Goal: Task Accomplishment & Management: Manage account settings

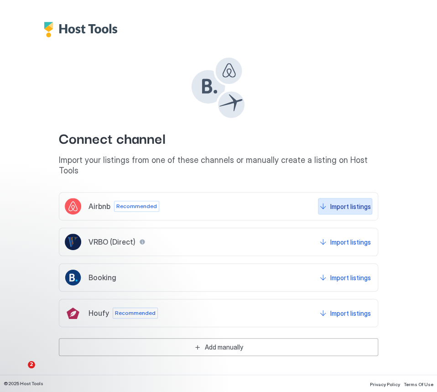
click at [351, 202] on div "Import listings" at bounding box center [350, 207] width 41 height 10
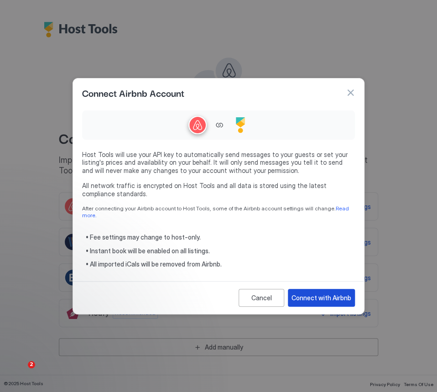
click at [335, 296] on div "Connect with Airbnb" at bounding box center [321, 298] width 60 height 10
click at [322, 297] on div "Connect with Airbnb" at bounding box center [321, 298] width 60 height 10
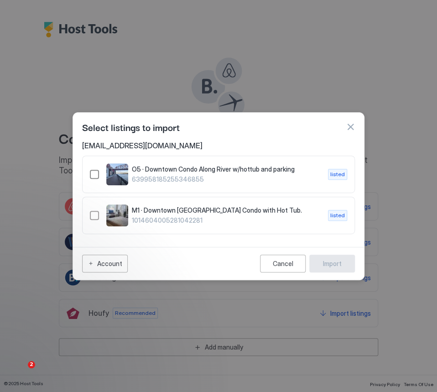
click at [92, 176] on div "639958185255346855" at bounding box center [94, 174] width 9 height 9
click at [333, 264] on div "Import" at bounding box center [332, 264] width 19 height 10
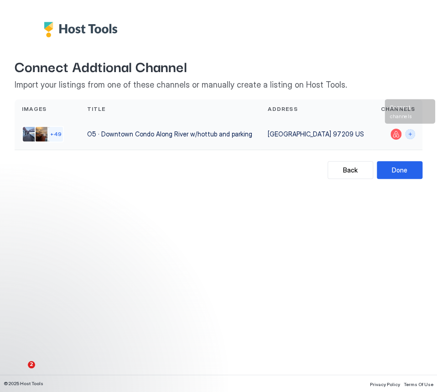
click at [412, 131] on button "Connect channels" at bounding box center [410, 134] width 10 height 10
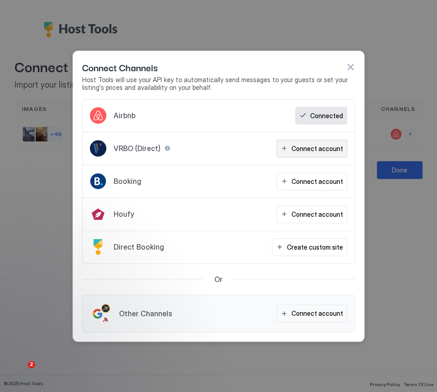
click at [297, 149] on div "Connect account" at bounding box center [317, 149] width 52 height 10
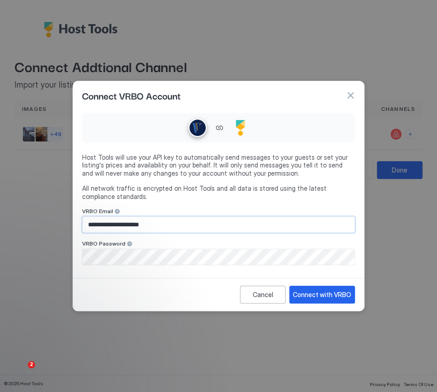
drag, startPoint x: 172, startPoint y: 225, endPoint x: 65, endPoint y: 222, distance: 106.8
click at [65, 222] on div "**********" at bounding box center [218, 196] width 437 height 392
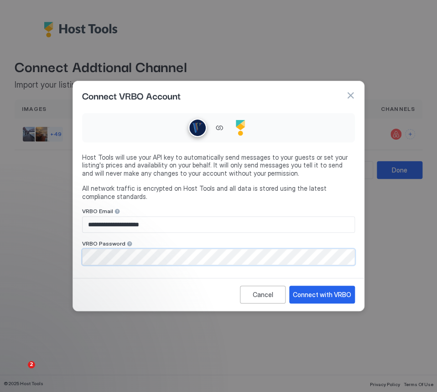
click at [68, 248] on div "**********" at bounding box center [218, 196] width 437 height 392
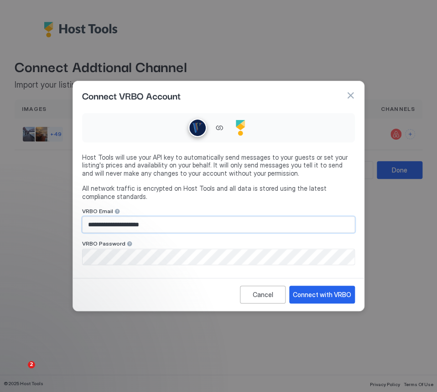
drag, startPoint x: 172, startPoint y: 229, endPoint x: 70, endPoint y: 223, distance: 101.9
click at [70, 223] on div "**********" at bounding box center [218, 196] width 437 height 392
type input "**********"
click at [314, 302] on button "Connect with VRBO" at bounding box center [322, 295] width 66 height 18
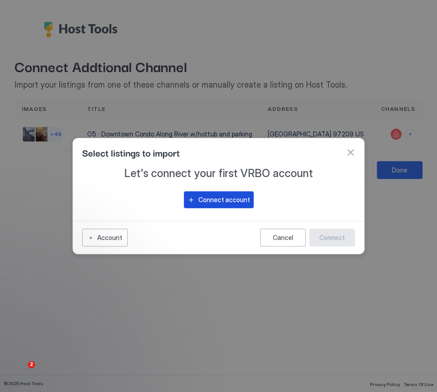
click at [218, 202] on div "Connect account" at bounding box center [224, 200] width 52 height 10
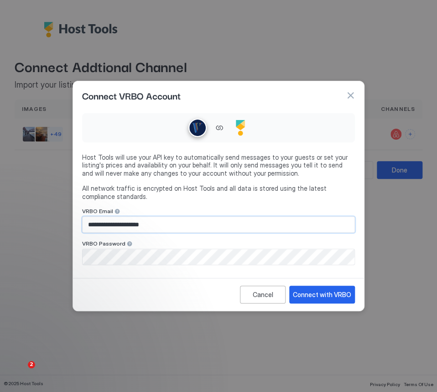
drag, startPoint x: 187, startPoint y: 229, endPoint x: 141, endPoint y: 223, distance: 46.1
click at [141, 223] on input "**********" at bounding box center [219, 225] width 272 height 16
click at [177, 225] on input "**********" at bounding box center [219, 225] width 272 height 16
drag, startPoint x: 168, startPoint y: 222, endPoint x: 69, endPoint y: 218, distance: 99.0
click at [69, 218] on div "**********" at bounding box center [218, 196] width 437 height 392
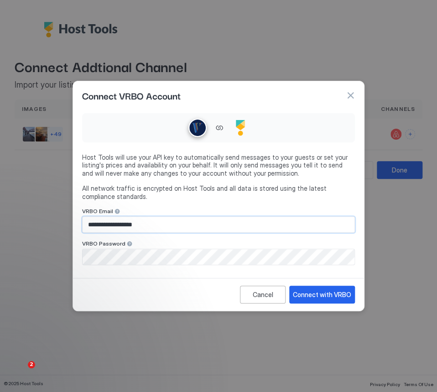
type input "**********"
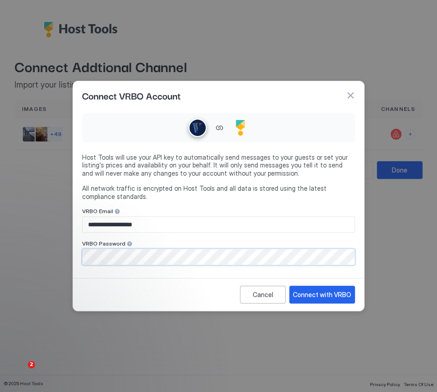
click at [69, 256] on div "**********" at bounding box center [218, 196] width 437 height 392
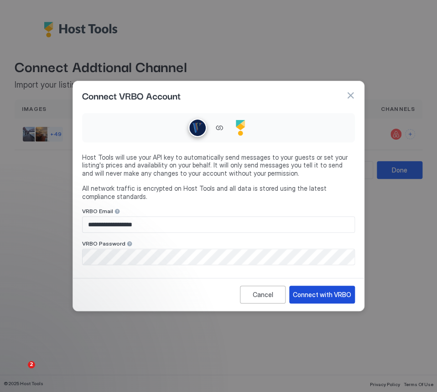
click at [322, 289] on button "Connect with VRBO" at bounding box center [322, 295] width 66 height 18
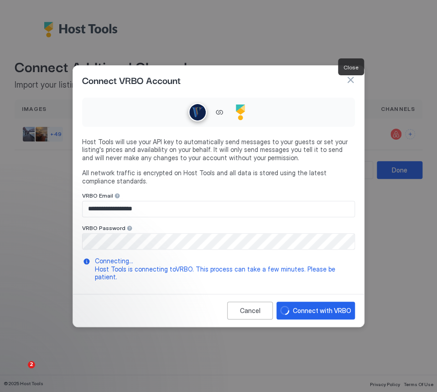
click at [352, 84] on button "button" at bounding box center [350, 79] width 9 height 9
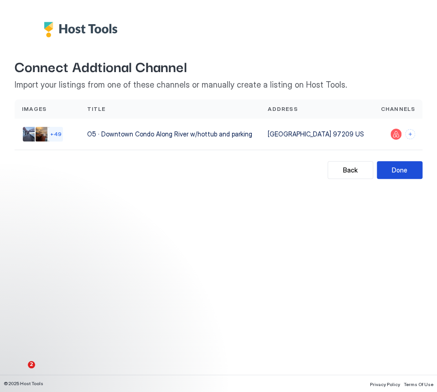
click at [403, 172] on div "Done" at bounding box center [400, 170] width 16 height 10
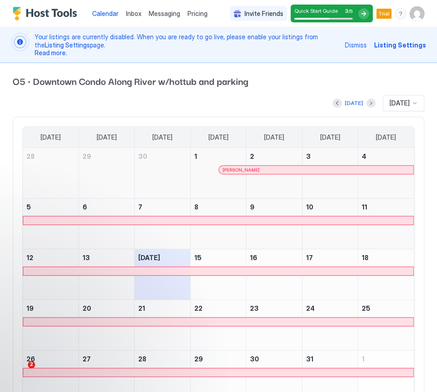
click at [418, 13] on img "User profile" at bounding box center [417, 13] width 15 height 15
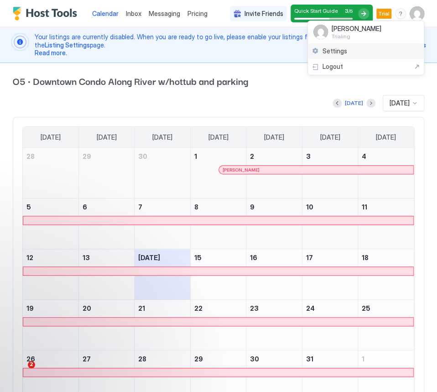
click at [362, 52] on div "Settings" at bounding box center [366, 51] width 116 height 16
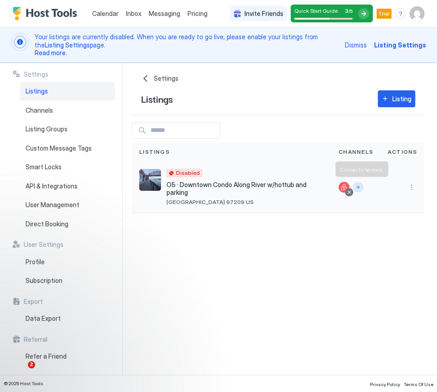
click at [360, 189] on button "Connect channels" at bounding box center [358, 187] width 10 height 10
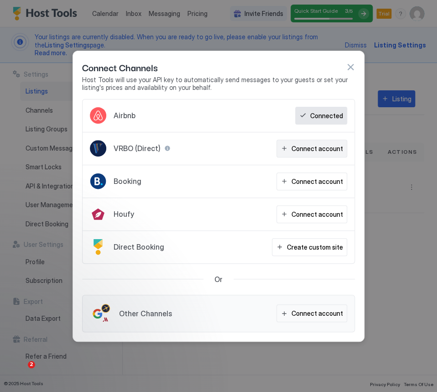
click at [319, 149] on div "Connect account" at bounding box center [317, 149] width 52 height 10
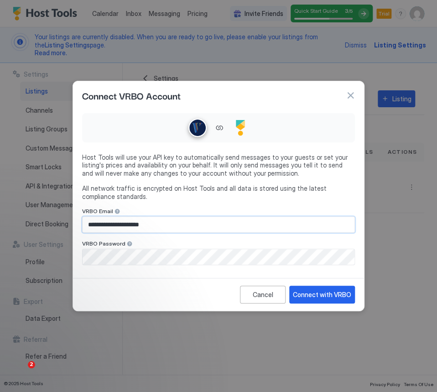
drag, startPoint x: 163, startPoint y: 228, endPoint x: 58, endPoint y: 225, distance: 104.9
click at [58, 225] on div "**********" at bounding box center [218, 196] width 437 height 392
click at [349, 97] on button "button" at bounding box center [350, 95] width 9 height 9
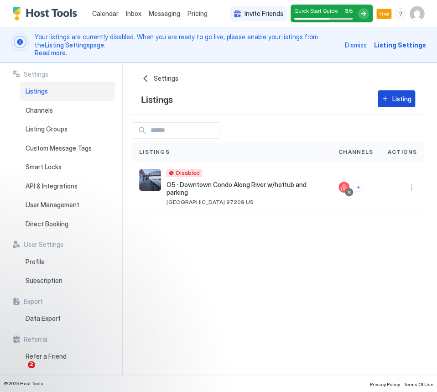
click at [393, 100] on div "Listing" at bounding box center [401, 99] width 19 height 10
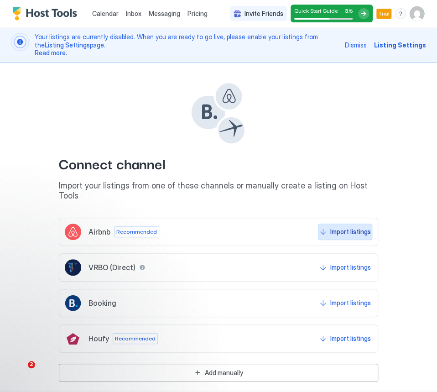
click at [344, 227] on div "Import listings" at bounding box center [350, 232] width 41 height 10
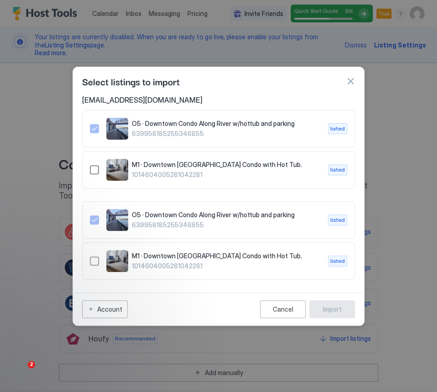
click at [93, 166] on div "1014604005281042281" at bounding box center [94, 169] width 9 height 9
click at [99, 166] on div "M1 · Downtown Portland Poolside Condo with Hot Tub. 1014604005281042281 listed" at bounding box center [218, 170] width 257 height 22
click at [96, 166] on icon "1014604005281042281" at bounding box center [94, 169] width 7 height 7
click at [92, 170] on div "1014604005281042281" at bounding box center [94, 169] width 9 height 9
click at [331, 309] on div "Import" at bounding box center [332, 309] width 19 height 10
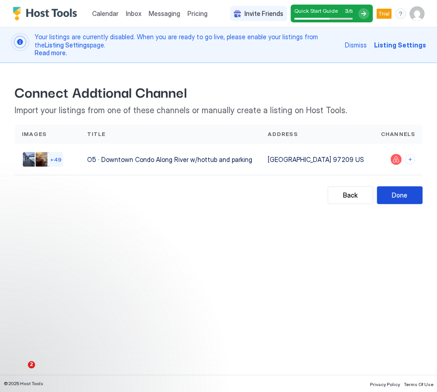
click at [404, 199] on button "Done" at bounding box center [400, 195] width 46 height 18
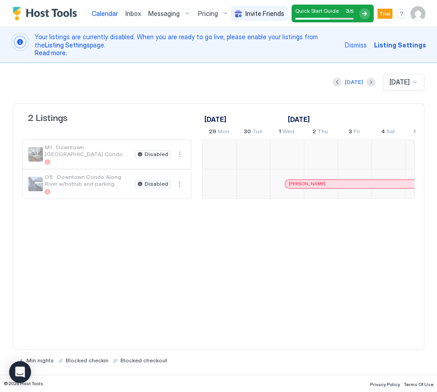
scroll to position [0, 507]
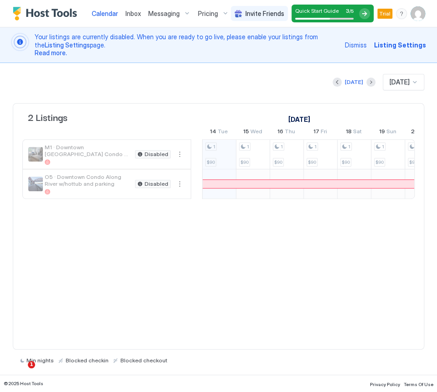
scroll to position [0, 507]
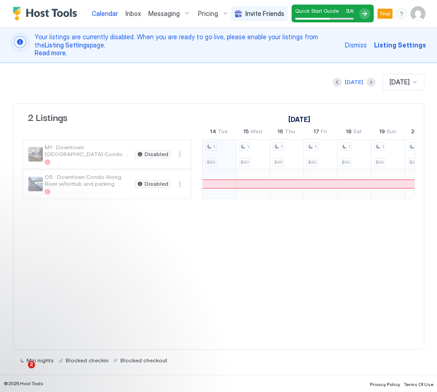
click at [275, 82] on div "Today Oct 2025" at bounding box center [218, 82] width 411 height 16
click at [226, 13] on div "Pricing" at bounding box center [213, 14] width 38 height 16
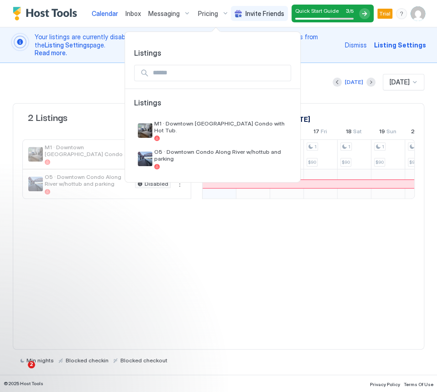
click at [78, 78] on div at bounding box center [218, 196] width 437 height 392
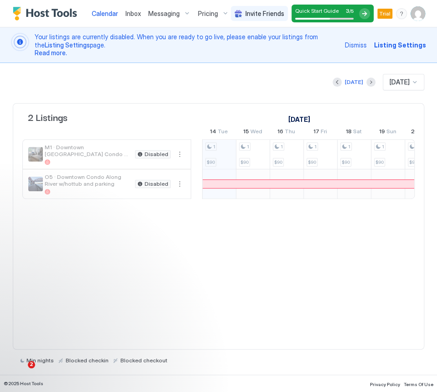
click at [225, 11] on div "Pricing" at bounding box center [213, 14] width 38 height 16
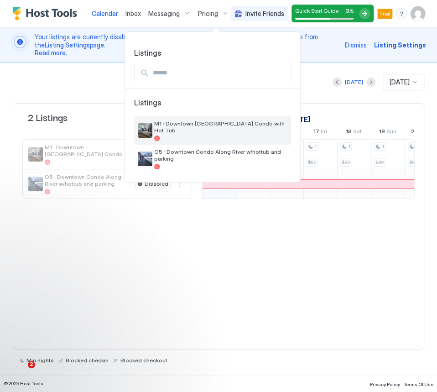
click at [191, 121] on span "M1 · Downtown [GEOGRAPHIC_DATA] Condo with Hot Tub." at bounding box center [220, 127] width 133 height 14
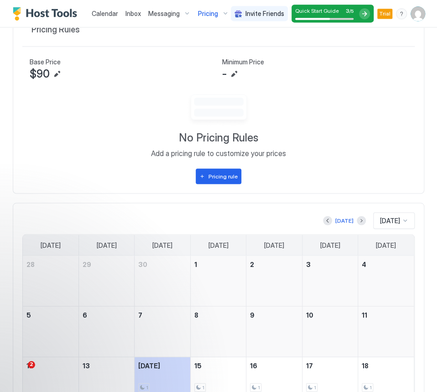
scroll to position [395, 0]
click at [237, 175] on button "Pricing rule" at bounding box center [219, 176] width 46 height 16
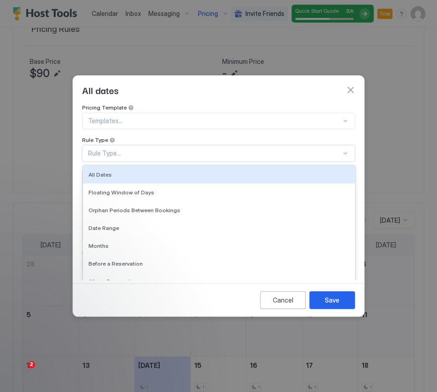
click at [169, 149] on div "Rule Type..." at bounding box center [214, 153] width 253 height 8
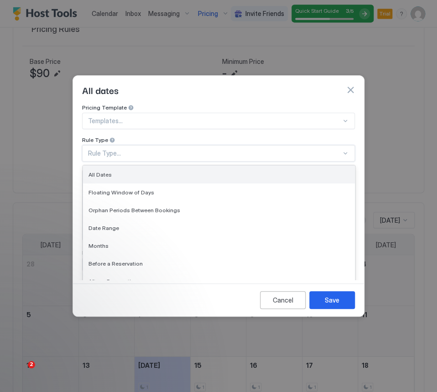
click at [108, 171] on span "All Dates" at bounding box center [99, 174] width 23 height 7
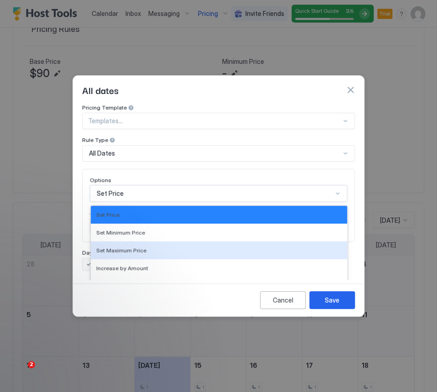
scroll to position [47, 0]
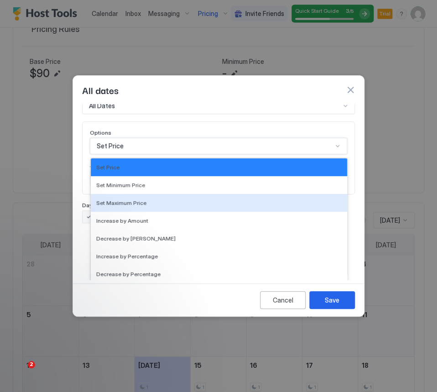
click at [143, 154] on div "17 results available. Use Up and Down to choose options, press Enter to select …" at bounding box center [218, 146] width 257 height 16
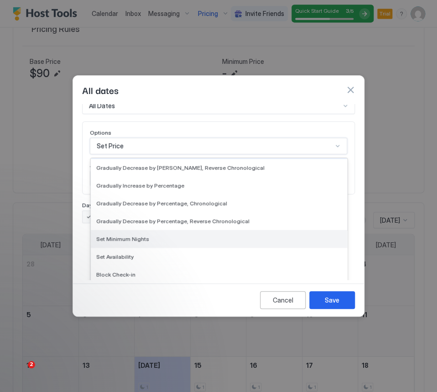
scroll to position [166, 0]
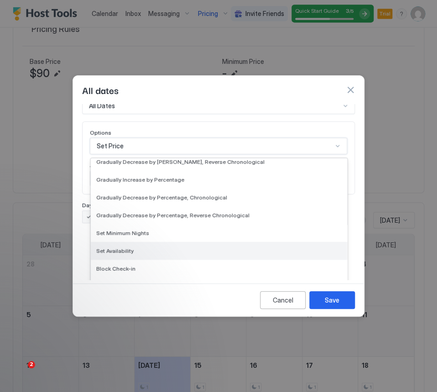
click at [126, 247] on span "Set Availability" at bounding box center [114, 250] width 37 height 7
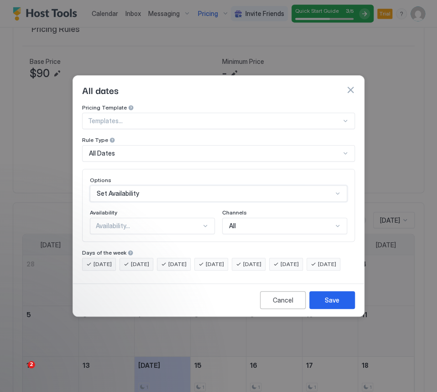
scroll to position [0, 0]
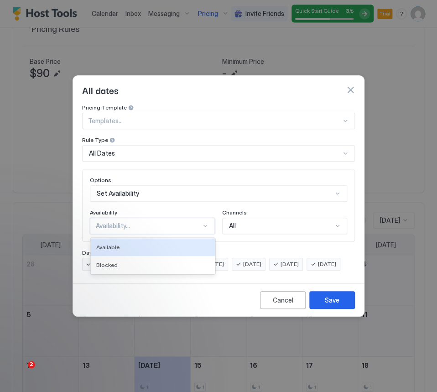
click at [196, 222] on div "Availability..." at bounding box center [148, 226] width 105 height 8
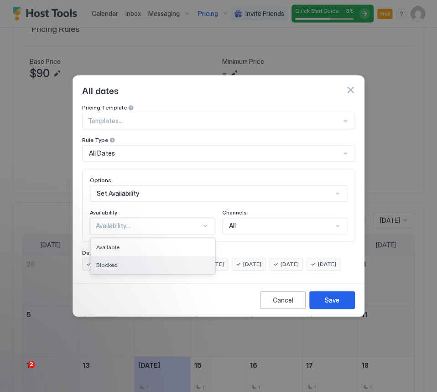
click at [146, 261] on div "Blocked" at bounding box center [152, 264] width 113 height 7
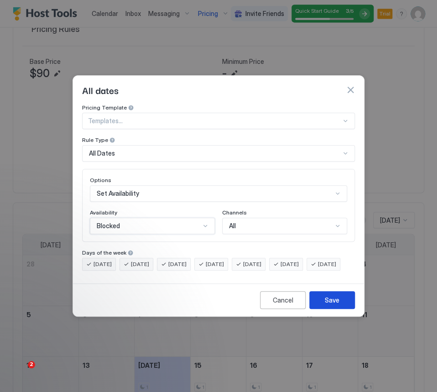
click at [333, 309] on button "Save" at bounding box center [332, 300] width 46 height 18
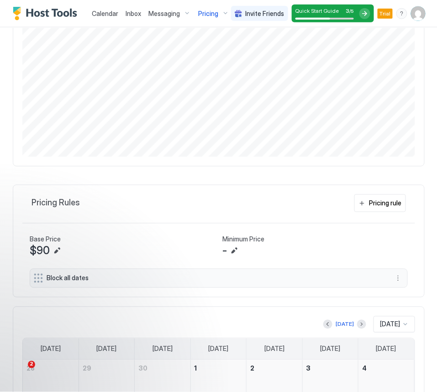
scroll to position [226, 0]
click at [378, 205] on div "Pricing rule" at bounding box center [385, 203] width 32 height 10
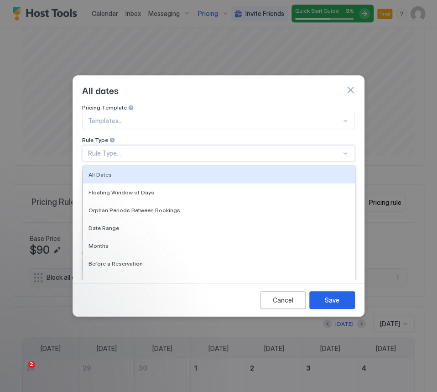
click at [150, 149] on div "Rule Type..." at bounding box center [214, 153] width 253 height 8
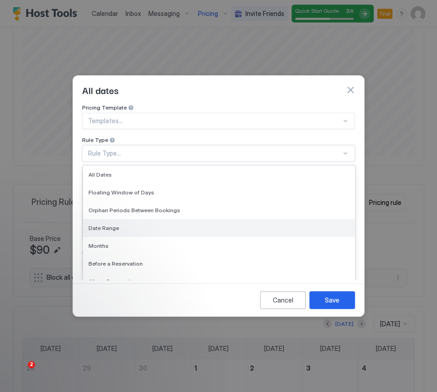
click at [128, 224] on div "Date Range" at bounding box center [218, 227] width 261 height 7
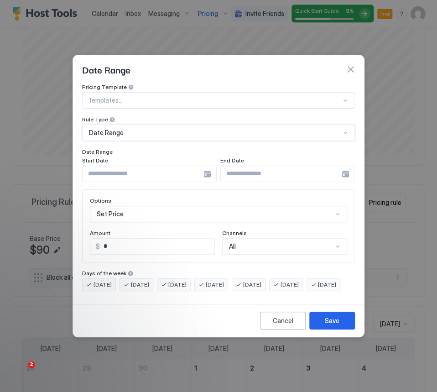
scroll to position [130, 392]
click at [208, 168] on div at bounding box center [149, 174] width 135 height 16
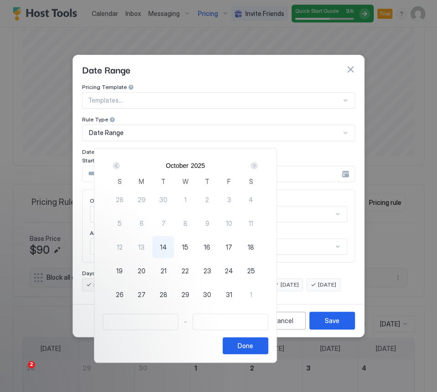
click at [258, 163] on div "Next" at bounding box center [253, 165] width 7 height 7
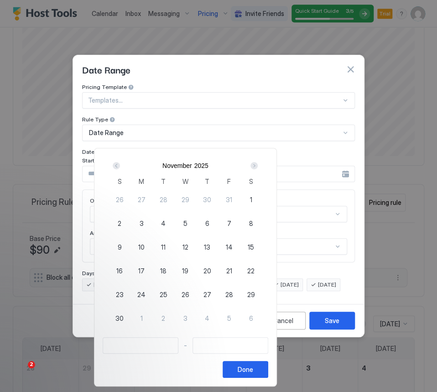
click at [258, 163] on div "Next" at bounding box center [253, 165] width 7 height 7
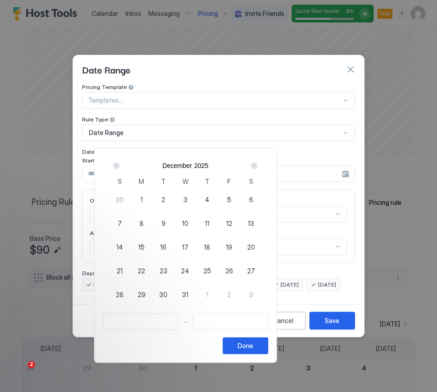
click at [124, 293] on span "28" at bounding box center [120, 295] width 8 height 10
type input "**********"
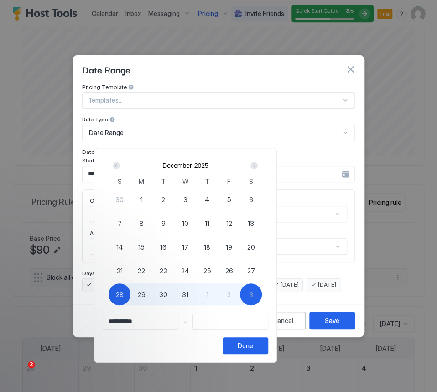
click at [258, 164] on div "Next" at bounding box center [253, 165] width 7 height 7
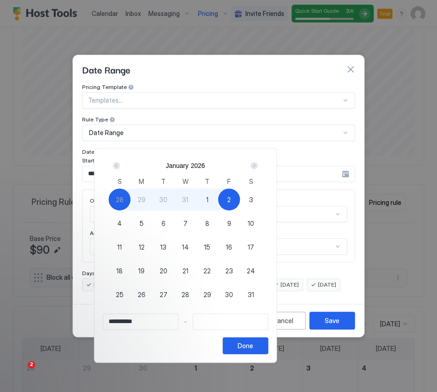
click at [258, 166] on div "Next" at bounding box center [253, 165] width 7 height 7
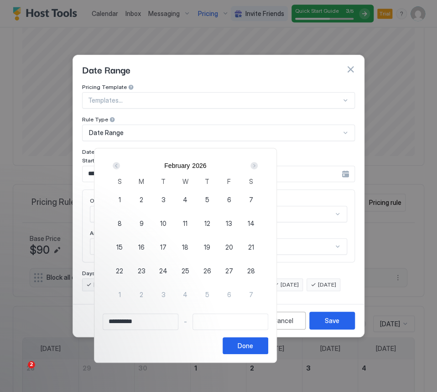
type input "**********"
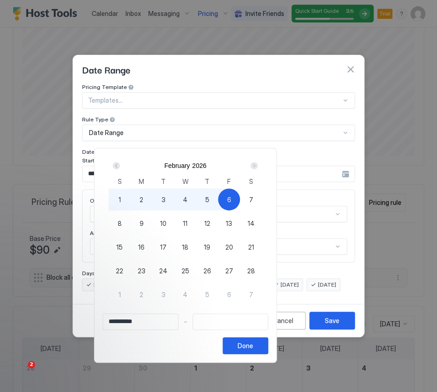
click at [231, 195] on span "6" at bounding box center [229, 200] width 4 height 10
type input "**********"
click at [253, 347] on div "Done" at bounding box center [246, 346] width 16 height 10
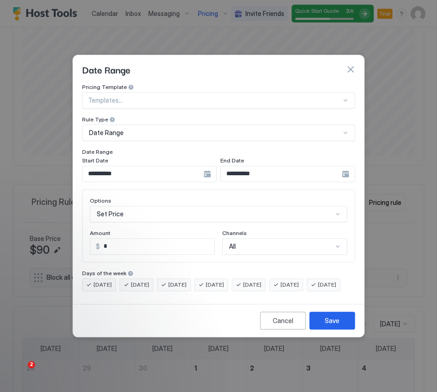
scroll to position [47, 0]
click at [144, 206] on div "Set Price" at bounding box center [218, 214] width 257 height 16
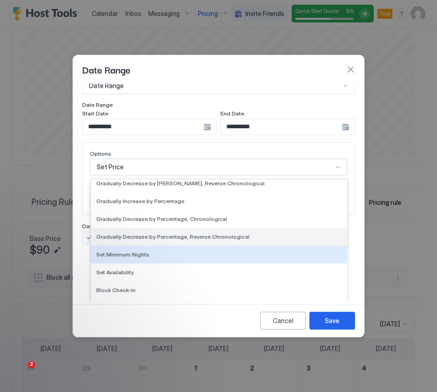
scroll to position [165, 0]
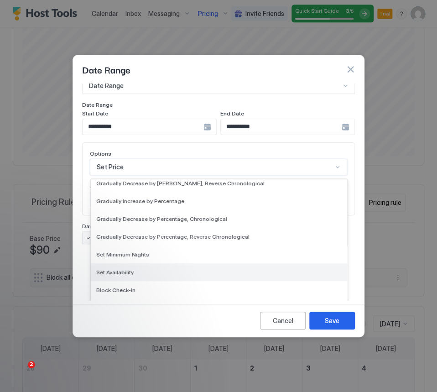
click at [145, 269] on div "Set Availability" at bounding box center [218, 272] width 245 height 7
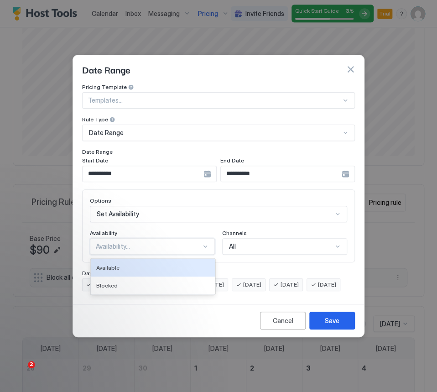
click at [189, 242] on div "Availability..." at bounding box center [148, 246] width 105 height 8
click at [159, 264] on div "Available" at bounding box center [152, 267] width 113 height 7
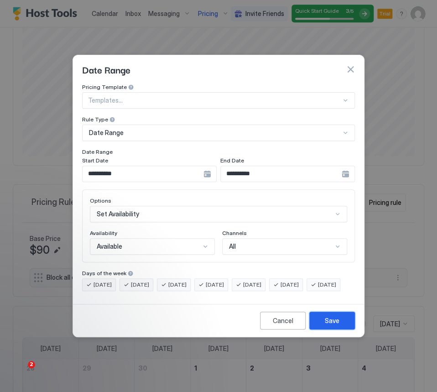
click at [342, 328] on button "Save" at bounding box center [332, 321] width 46 height 18
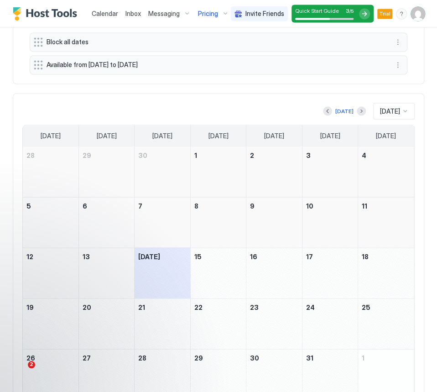
scroll to position [502, 0]
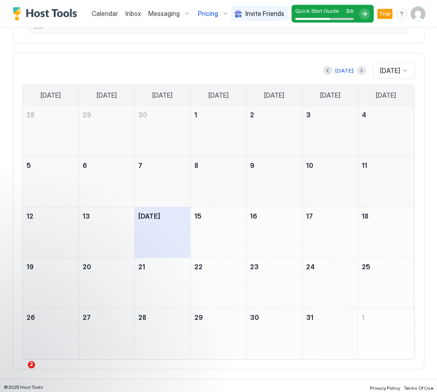
click at [404, 69] on div at bounding box center [404, 70] width 7 height 7
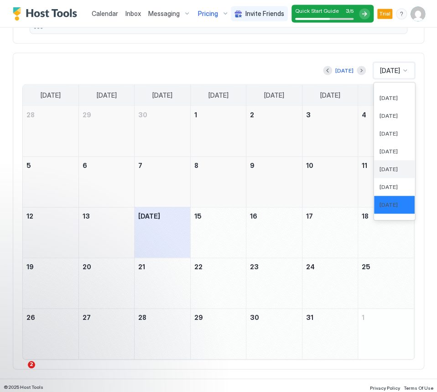
scroll to position [521, 0]
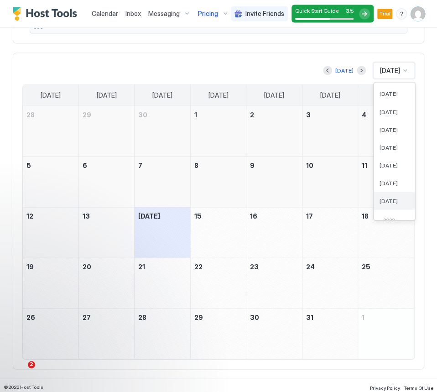
click at [387, 203] on div "Dec 2024" at bounding box center [394, 201] width 41 height 18
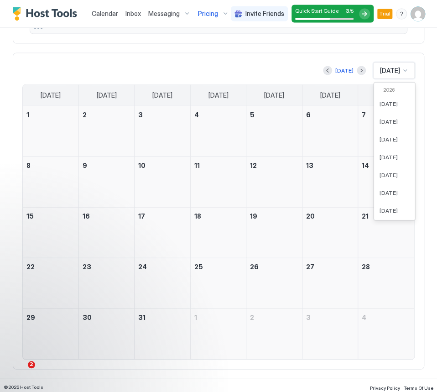
click at [404, 67] on div at bounding box center [404, 70] width 7 height 7
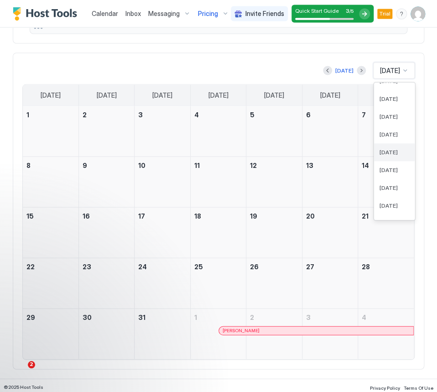
scroll to position [319, 0]
click at [392, 175] on span "Dec 2025" at bounding box center [388, 174] width 18 height 7
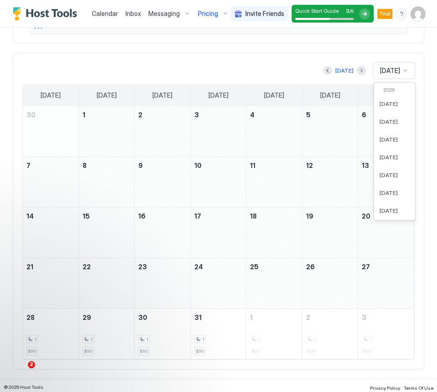
click at [403, 68] on div at bounding box center [404, 70] width 7 height 7
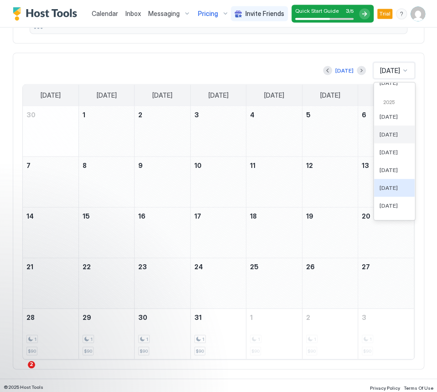
scroll to position [150, 0]
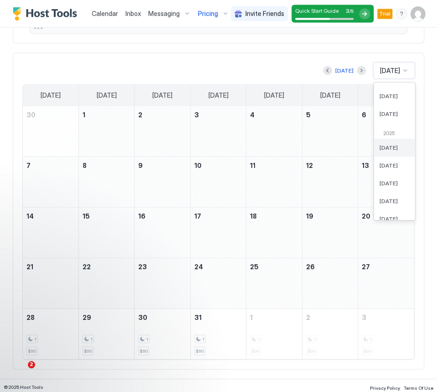
click at [392, 144] on span "Jan 2025" at bounding box center [388, 147] width 18 height 7
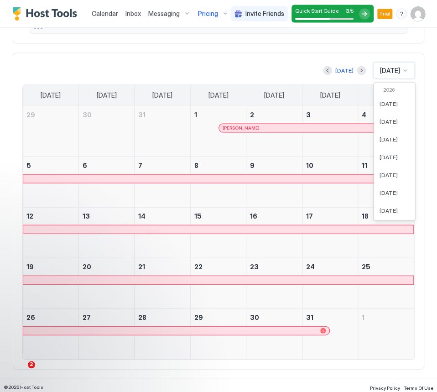
click at [407, 68] on div at bounding box center [404, 70] width 7 height 7
click at [395, 104] on span "Jan 2026" at bounding box center [388, 103] width 18 height 7
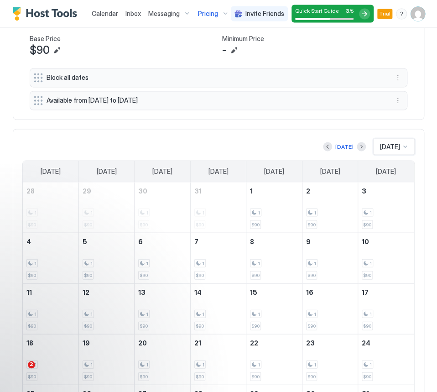
scroll to position [426, 0]
click at [399, 144] on span "Jan 2026" at bounding box center [390, 146] width 20 height 8
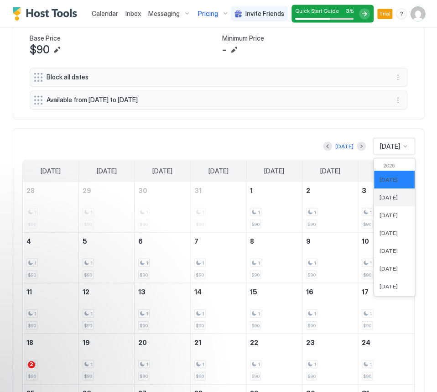
click at [395, 196] on span "Feb 2026" at bounding box center [388, 196] width 18 height 7
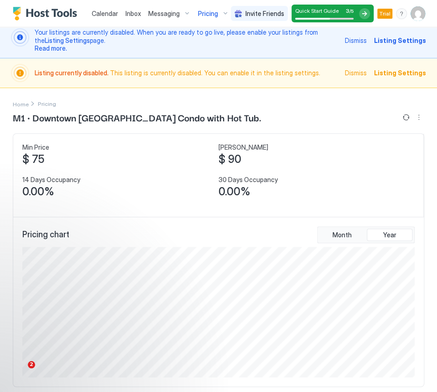
scroll to position [0, 0]
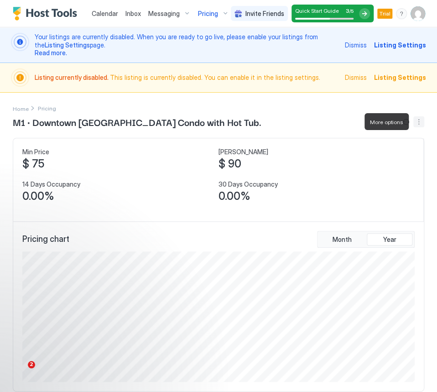
click at [417, 123] on button "More options" at bounding box center [418, 121] width 11 height 11
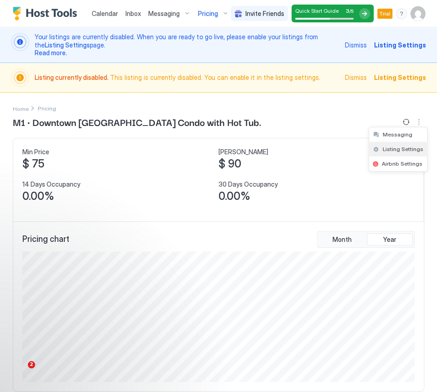
click at [405, 151] on span "Listing Settings" at bounding box center [403, 149] width 41 height 7
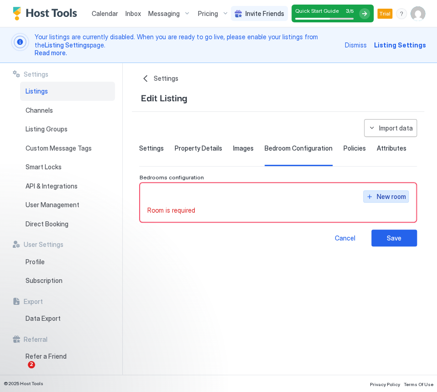
click at [381, 196] on div "New room" at bounding box center [391, 197] width 29 height 10
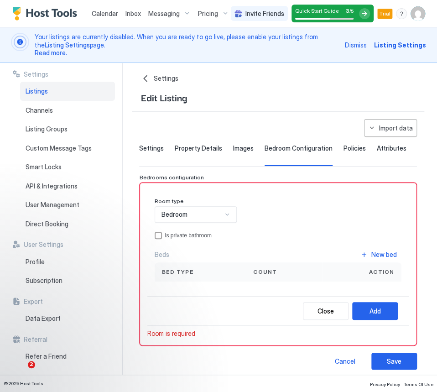
scroll to position [4, 0]
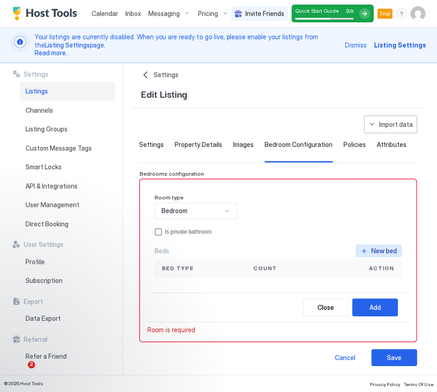
click at [375, 247] on div "New bed" at bounding box center [384, 251] width 26 height 10
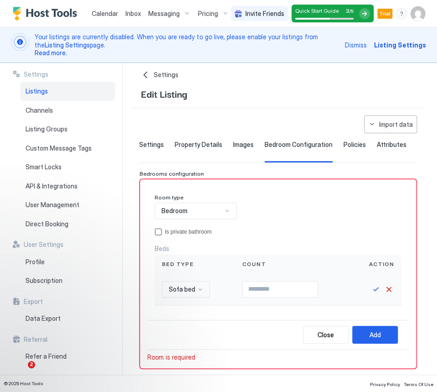
click at [197, 288] on div "Sofa bed" at bounding box center [186, 289] width 48 height 16
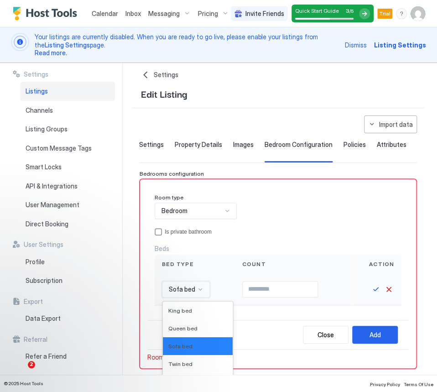
scroll to position [66, 0]
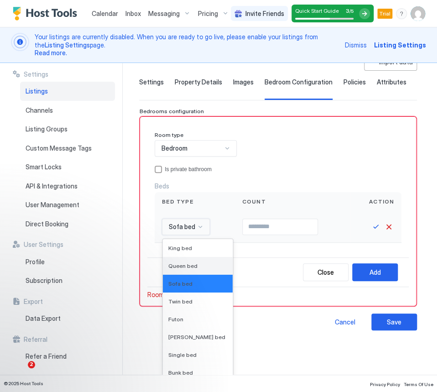
click at [180, 264] on span "Queen bed" at bounding box center [182, 265] width 29 height 7
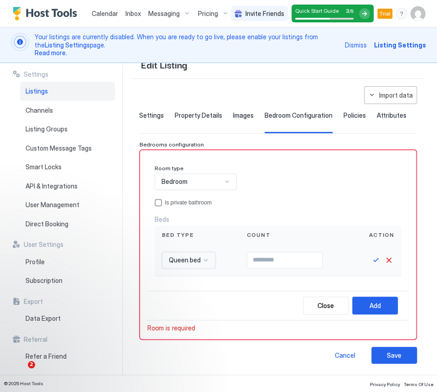
scroll to position [31, 0]
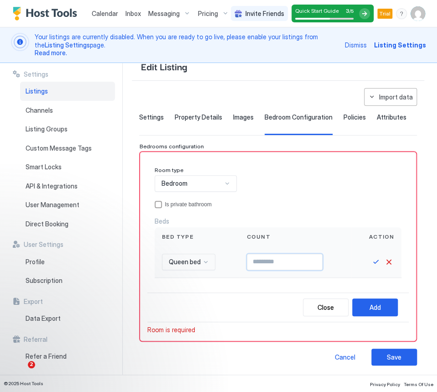
click at [305, 263] on input "Input Field" at bounding box center [284, 262] width 75 height 16
type input "*"
click at [385, 308] on button "Add" at bounding box center [375, 307] width 46 height 18
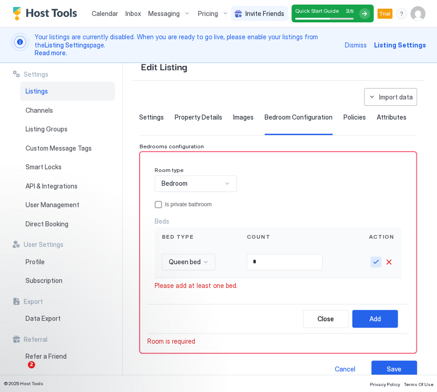
click at [374, 263] on button "Save" at bounding box center [375, 261] width 11 height 11
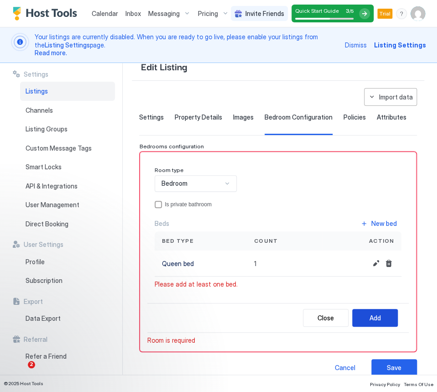
click at [373, 314] on div "Add" at bounding box center [374, 318] width 11 height 10
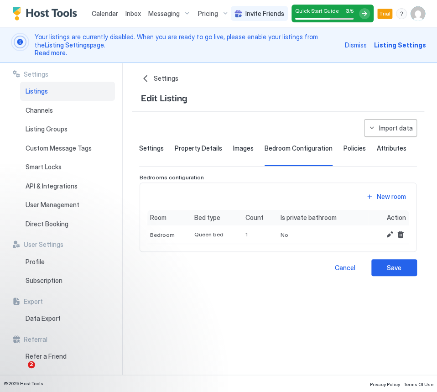
scroll to position [0, 0]
click at [156, 153] on div "Settings" at bounding box center [151, 155] width 25 height 22
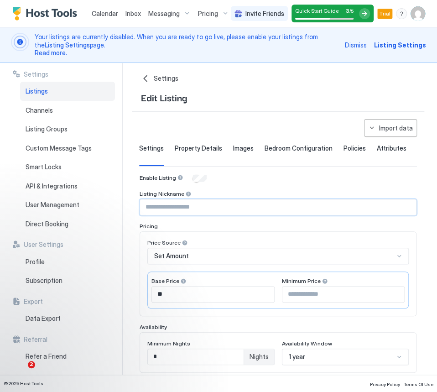
click at [234, 203] on input "Input Field" at bounding box center [278, 207] width 276 height 16
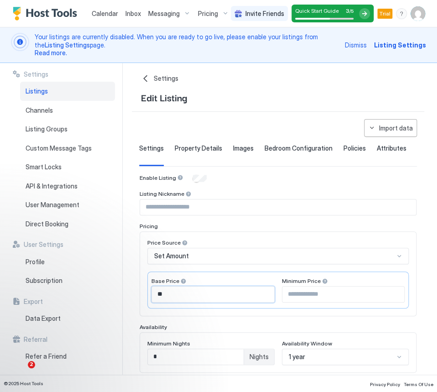
click at [176, 295] on input "**" at bounding box center [213, 294] width 122 height 16
click at [187, 292] on input "**" at bounding box center [213, 294] width 122 height 16
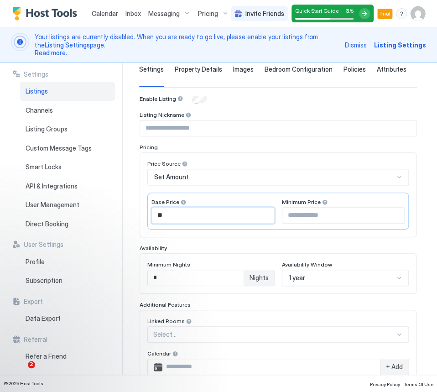
scroll to position [84, 0]
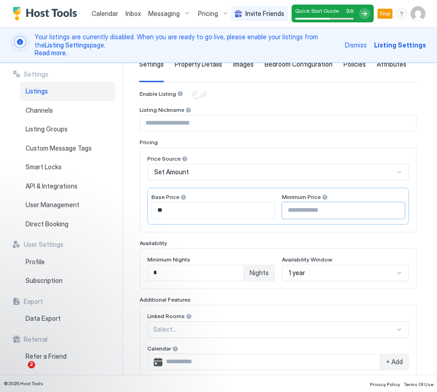
click at [315, 208] on input "Input Field" at bounding box center [343, 211] width 122 height 16
type input "**"
click at [370, 234] on div "Enable Listing Listing Nickname Pricing Price Source Set Amount Base Price ** M…" at bounding box center [278, 295] width 277 height 410
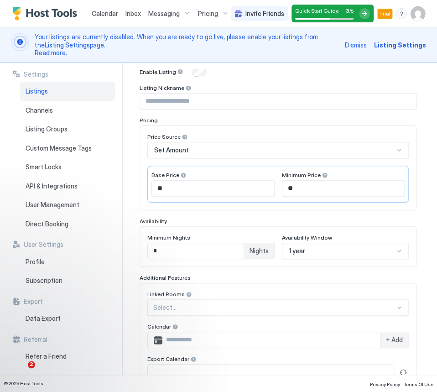
scroll to position [108, 0]
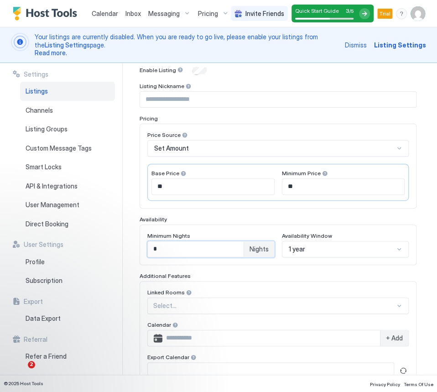
click at [234, 246] on input "*" at bounding box center [196, 249] width 96 height 16
type input "**"
click at [276, 265] on div "Enable Listing Listing Nickname Pricing Price Source Set Amount Base Price ** M…" at bounding box center [278, 271] width 277 height 410
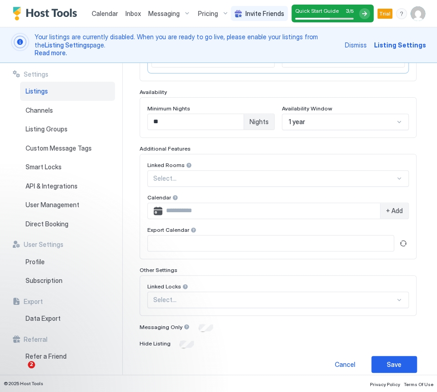
scroll to position [241, 0]
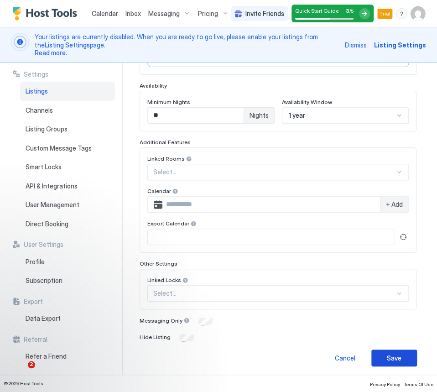
click at [395, 359] on div "Save" at bounding box center [394, 358] width 15 height 10
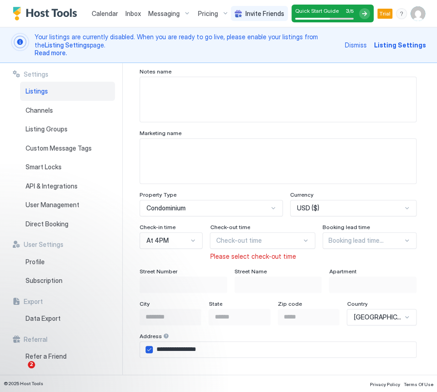
scroll to position [453, 0]
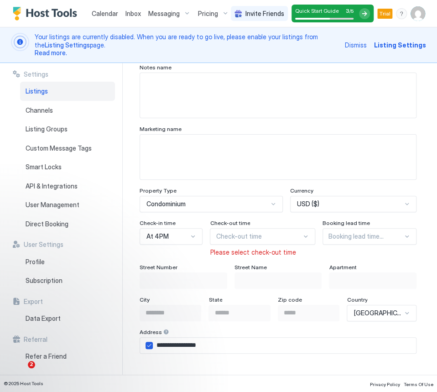
click at [281, 234] on div "Check-out time" at bounding box center [262, 236] width 105 height 16
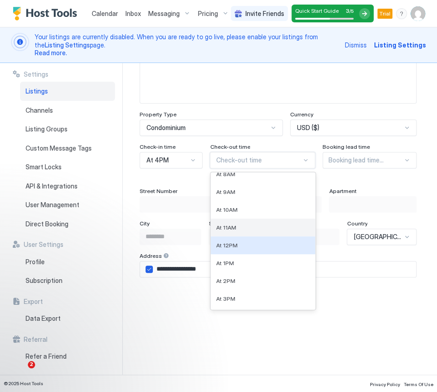
scroll to position [153, 0]
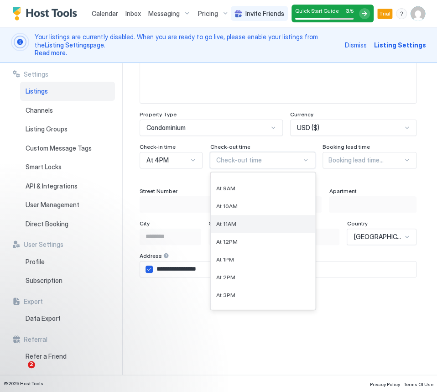
click at [260, 220] on div "At 11AM" at bounding box center [262, 223] width 93 height 7
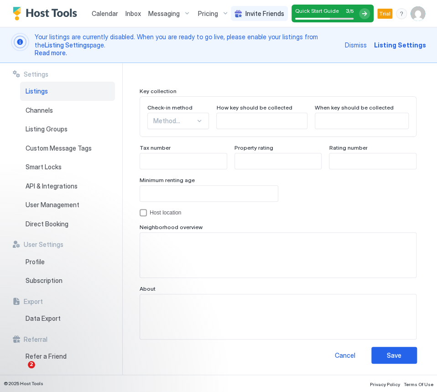
scroll to position [905, 0]
click at [394, 354] on div "Save" at bounding box center [394, 355] width 15 height 10
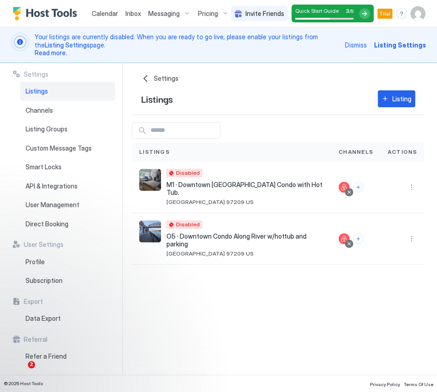
click at [208, 16] on span "Pricing" at bounding box center [208, 14] width 20 height 8
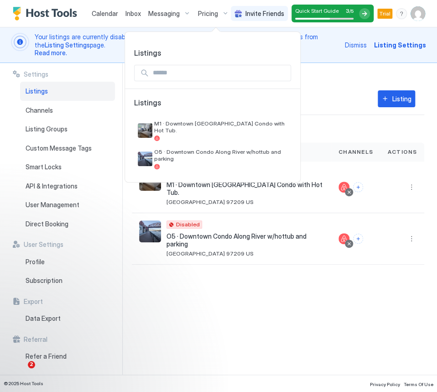
click at [103, 15] on div at bounding box center [218, 196] width 437 height 392
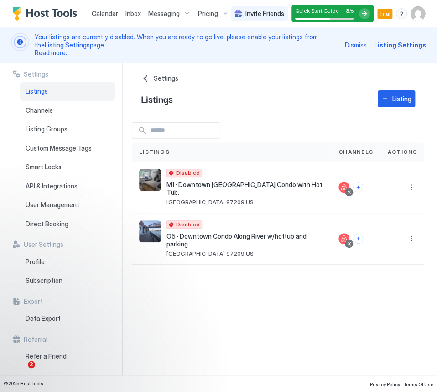
click at [103, 15] on span "Calendar" at bounding box center [105, 14] width 26 height 8
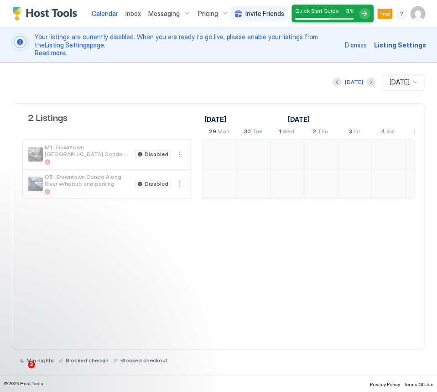
scroll to position [0, 507]
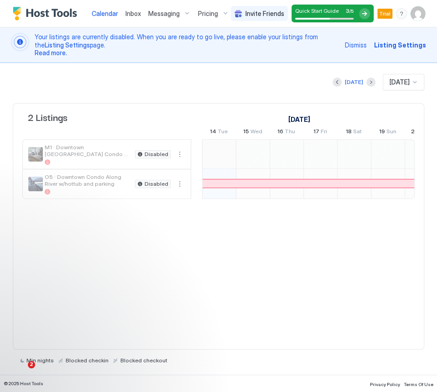
click at [312, 118] on link "October 2025" at bounding box center [299, 119] width 26 height 13
click at [416, 83] on div at bounding box center [414, 81] width 7 height 7
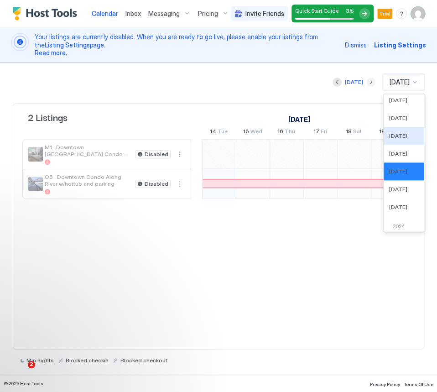
click at [366, 78] on button "Next month" at bounding box center [370, 82] width 9 height 9
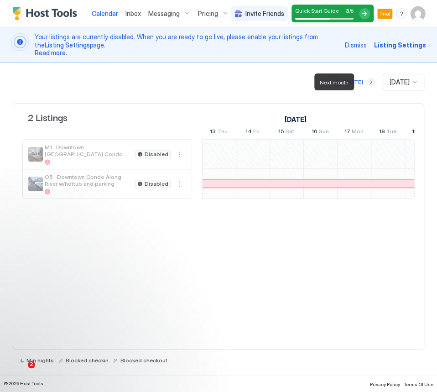
click at [366, 79] on button "Next month" at bounding box center [370, 82] width 9 height 9
click at [333, 83] on button "Previous month" at bounding box center [337, 82] width 9 height 9
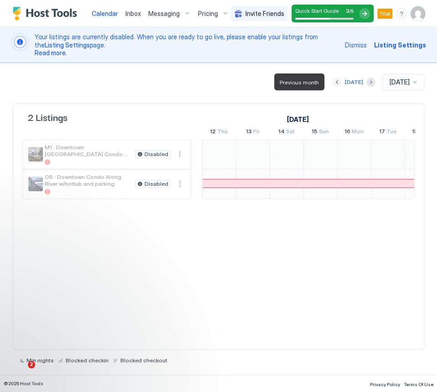
click at [333, 83] on button "Previous month" at bounding box center [337, 82] width 9 height 9
click at [322, 370] on div "Today Dec 2025 2 Listings November 2025 December 2025 January 2026 28 Fri 29 Sa…" at bounding box center [218, 219] width 411 height 312
drag, startPoint x: 266, startPoint y: 383, endPoint x: 313, endPoint y: 368, distance: 49.8
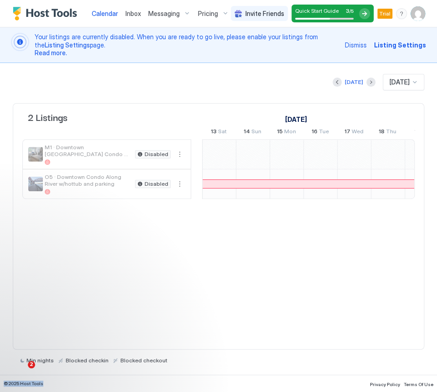
click at [313, 368] on div "Calendar Inbox Messaging Pricing Invite Friends Quick Start Guide 3 / 5 Trial B…" at bounding box center [218, 196] width 437 height 392
drag, startPoint x: 358, startPoint y: 157, endPoint x: 336, endPoint y: 155, distance: 22.0
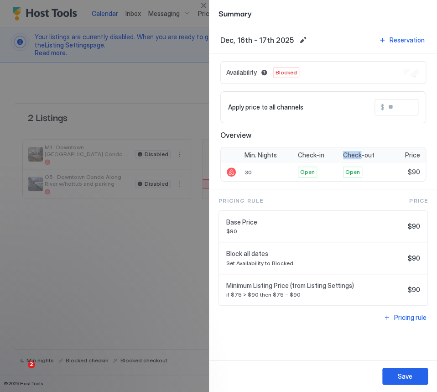
drag, startPoint x: 361, startPoint y: 155, endPoint x: 130, endPoint y: 264, distance: 254.8
click at [130, 264] on div "Summary Dec, 16th - 17th 2025 Reservation Availability Blocked Apply price to a…" at bounding box center [218, 196] width 437 height 392
click at [118, 257] on div at bounding box center [218, 196] width 437 height 392
click at [408, 380] on div "Save" at bounding box center [405, 376] width 15 height 10
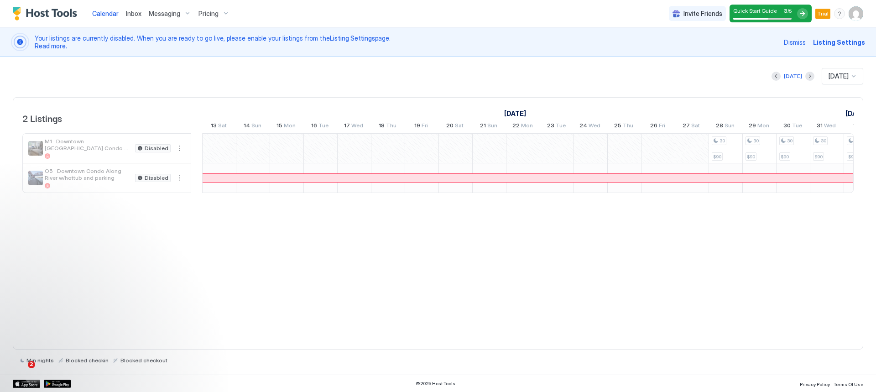
drag, startPoint x: 829, startPoint y: 105, endPoint x: 746, endPoint y: 105, distance: 83.0
click at [437, 105] on div "November 2025 December 2025 January 2026 28 Fri 29 Sat 30 Sun 1 Mon 2 Tue 3 Wed…" at bounding box center [527, 116] width 651 height 36
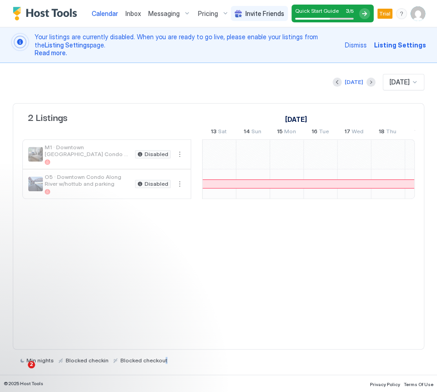
drag, startPoint x: 239, startPoint y: 373, endPoint x: 155, endPoint y: 374, distance: 84.4
click at [155, 374] on div "Today Dec 2025 2 Listings November 2025 December 2025 January 2026 28 Fri 29 Sa…" at bounding box center [218, 219] width 411 height 312
drag, startPoint x: 431, startPoint y: 147, endPoint x: 431, endPoint y: 232, distance: 84.4
click at [431, 232] on div "Today Dec 2025 2 Listings November 2025 December 2025 January 2026 28 Fri 29 Sa…" at bounding box center [218, 219] width 437 height 312
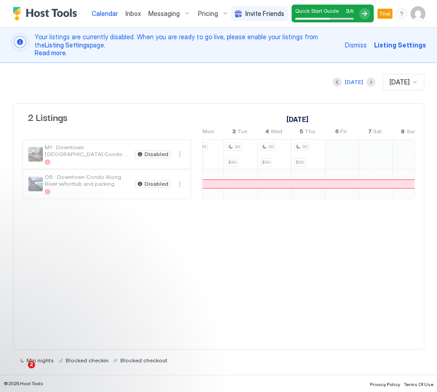
click at [169, 16] on span "Messaging" at bounding box center [163, 14] width 31 height 8
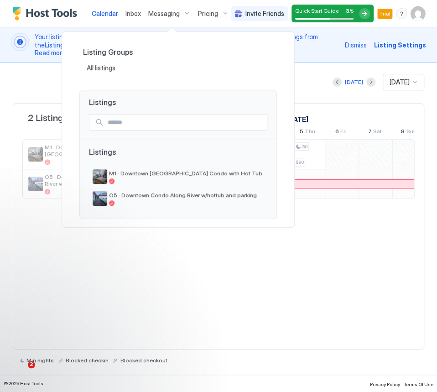
click at [187, 12] on div at bounding box center [218, 196] width 437 height 392
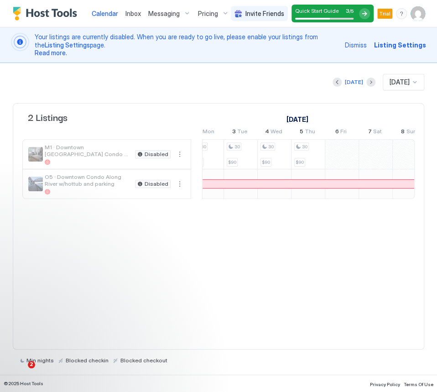
click at [176, 12] on span "Messaging" at bounding box center [163, 14] width 31 height 8
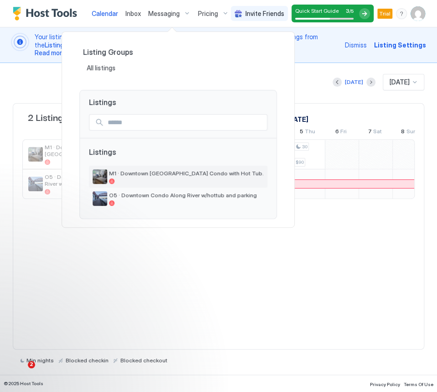
click at [177, 172] on span "M1 · Downtown [GEOGRAPHIC_DATA] Condo with Hot Tub." at bounding box center [186, 173] width 155 height 7
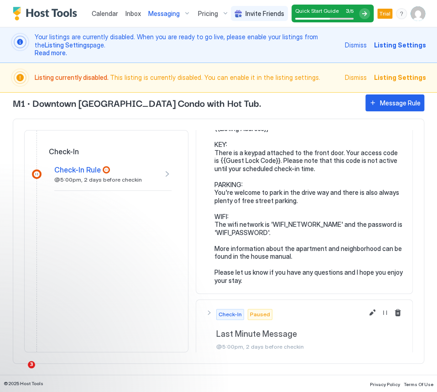
scroll to position [128, 0]
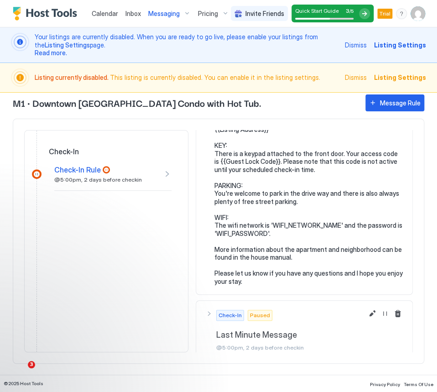
click at [415, 236] on div "Check-In Check-In Rule @5:00pm, 2 days before checkin Check-In Paused Check-In …" at bounding box center [218, 241] width 411 height 245
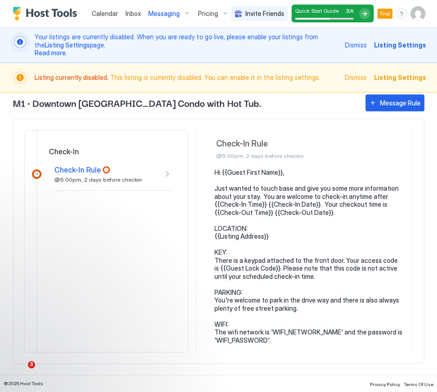
scroll to position [0, 0]
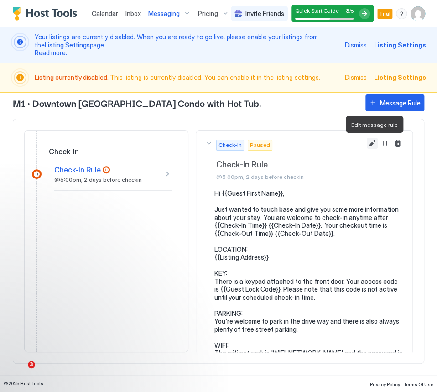
click at [371, 143] on button "Edit message rule" at bounding box center [372, 143] width 11 height 11
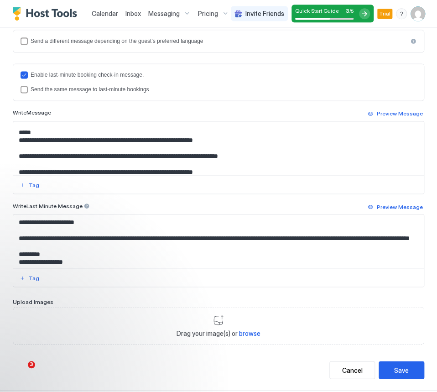
scroll to position [369, 0]
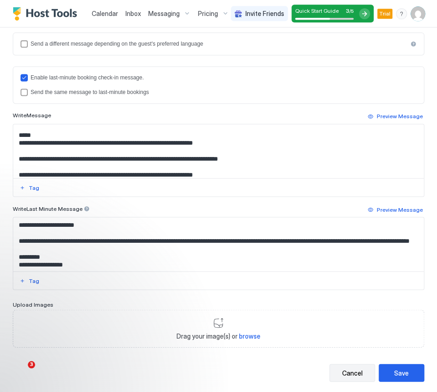
click at [358, 370] on div "Cancel" at bounding box center [352, 373] width 21 height 10
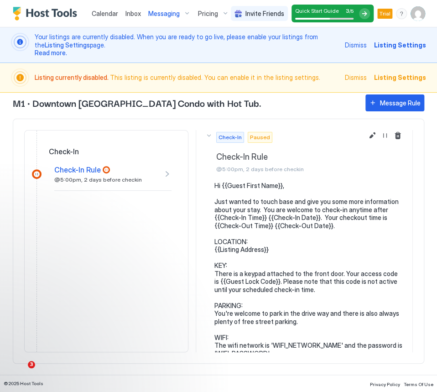
scroll to position [9, 0]
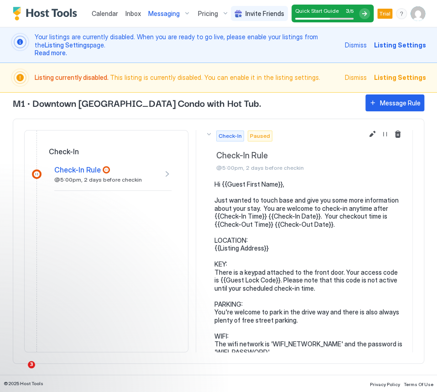
click at [169, 13] on span "Messaging" at bounding box center [163, 14] width 31 height 8
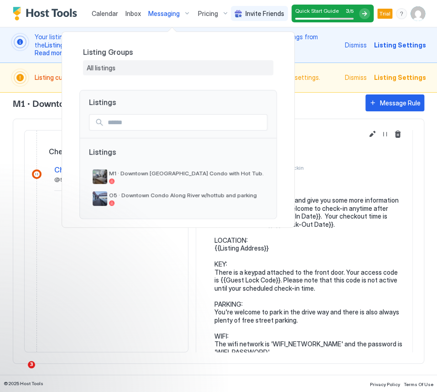
click at [105, 70] on span "All listings" at bounding box center [102, 68] width 30 height 8
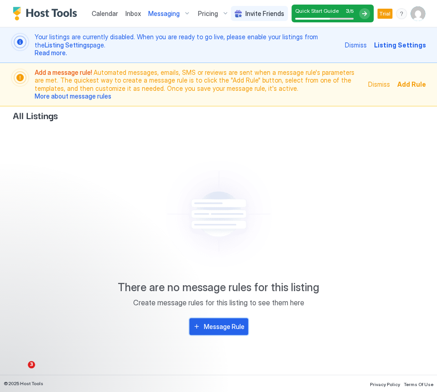
click at [225, 329] on div "Message Rule" at bounding box center [224, 327] width 41 height 10
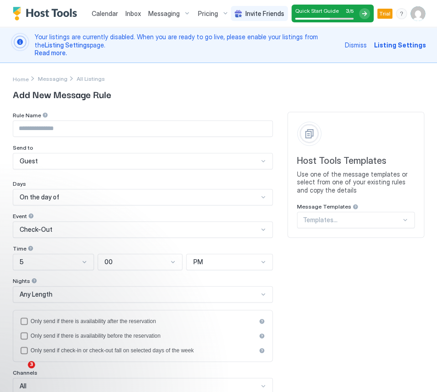
click at [121, 121] on input "Input Field" at bounding box center [142, 129] width 259 height 16
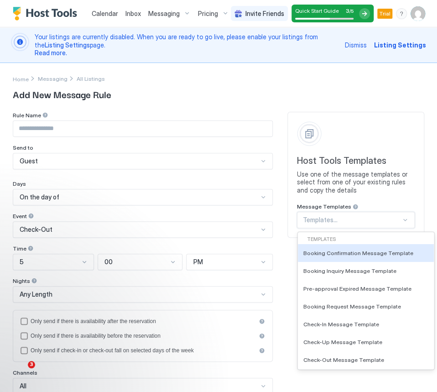
click at [342, 223] on div at bounding box center [352, 220] width 98 height 8
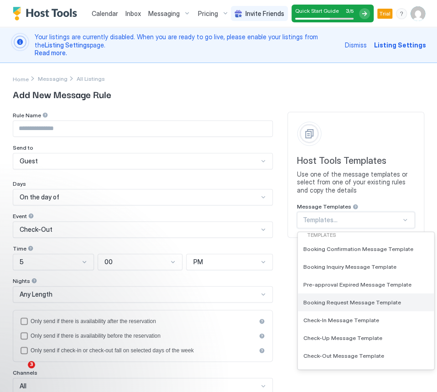
scroll to position [5, 0]
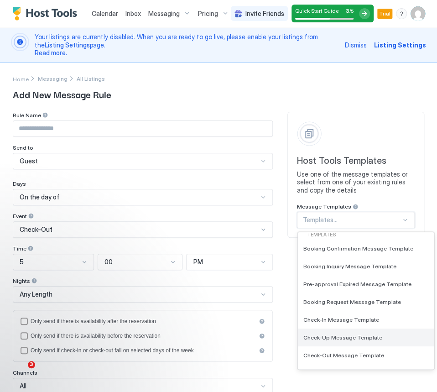
click at [363, 341] on div "Check-Up Message Template" at bounding box center [366, 337] width 136 height 18
type input "**********"
type textarea "**********"
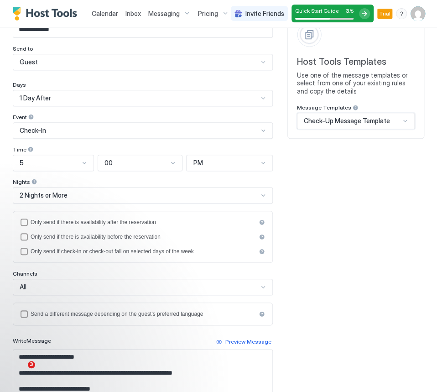
scroll to position [97, 0]
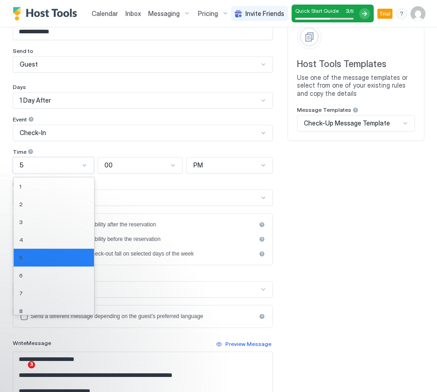
click at [78, 163] on div "5" at bounding box center [50, 165] width 60 height 8
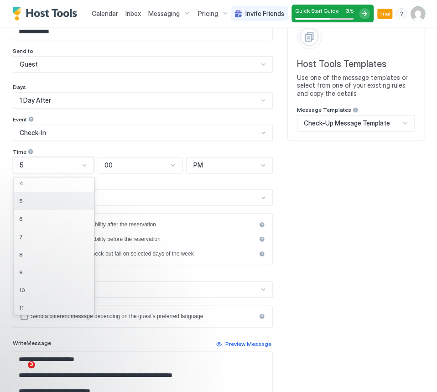
scroll to position [77, 0]
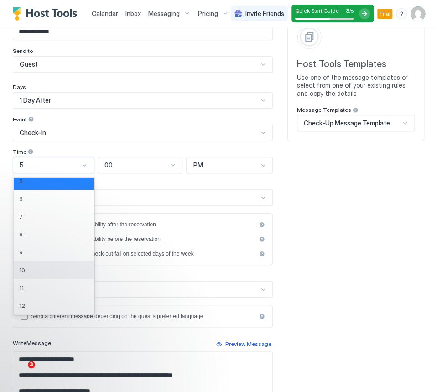
click at [43, 267] on div "10" at bounding box center [53, 269] width 69 height 7
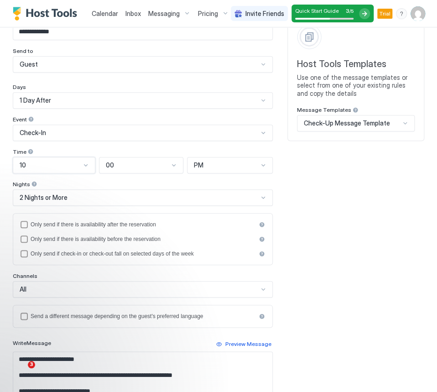
click at [191, 165] on div "PM" at bounding box center [230, 165] width 86 height 16
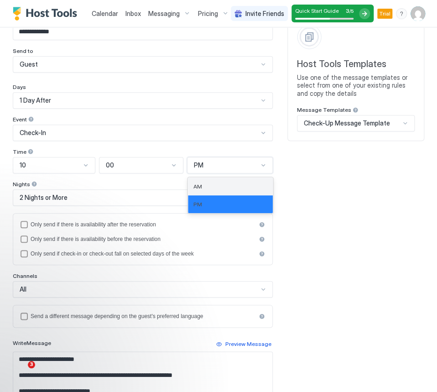
click at [200, 186] on span "AM" at bounding box center [197, 186] width 9 height 7
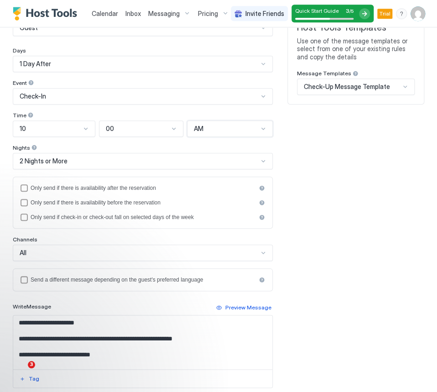
scroll to position [140, 0]
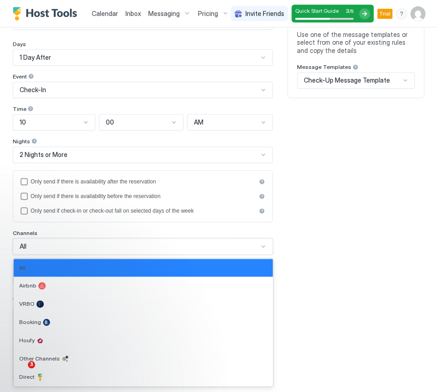
click at [113, 246] on div "All" at bounding box center [139, 246] width 239 height 8
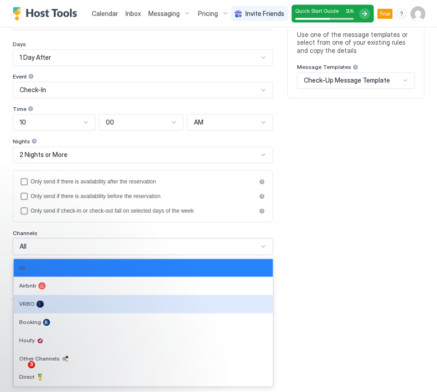
click at [358, 237] on div "**********" at bounding box center [218, 222] width 411 height 501
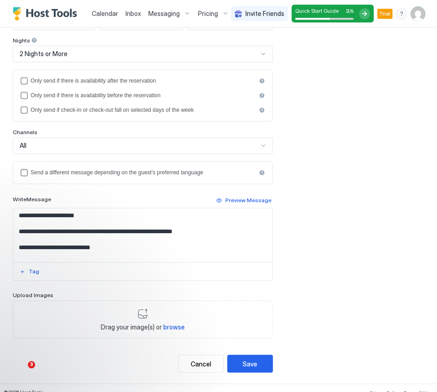
scroll to position [246, 0]
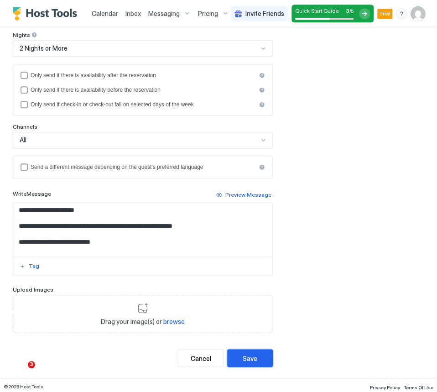
click at [248, 358] on div "Save" at bounding box center [250, 358] width 15 height 10
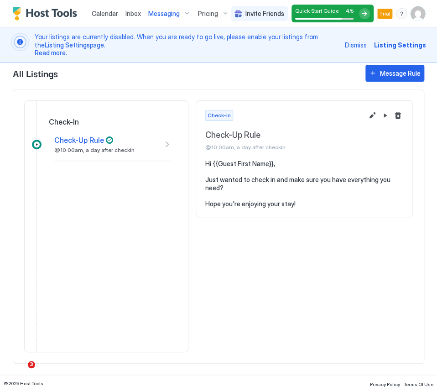
click at [164, 146] on div "Check-Up Rule @10:00am, a day after checkin" at bounding box center [112, 144] width 117 height 33
click at [421, 16] on img "User profile" at bounding box center [418, 13] width 15 height 15
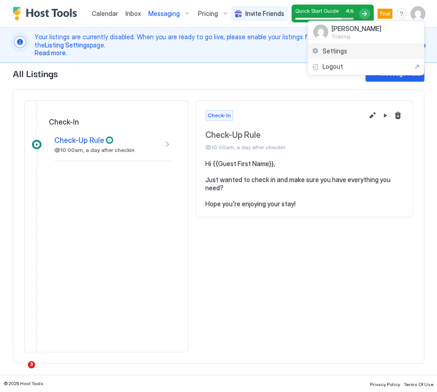
click at [333, 49] on span "Settings" at bounding box center [334, 51] width 25 height 8
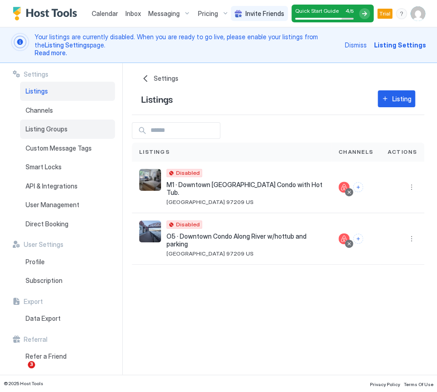
click at [36, 134] on div "Listing Groups" at bounding box center [67, 129] width 95 height 19
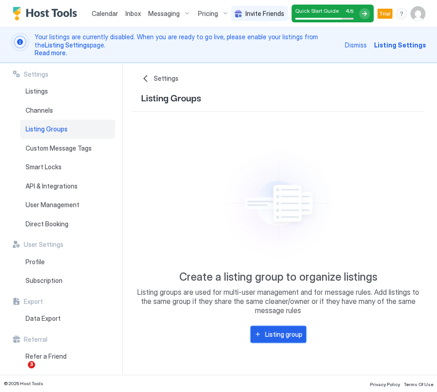
click at [287, 336] on div "Listing group" at bounding box center [283, 334] width 37 height 10
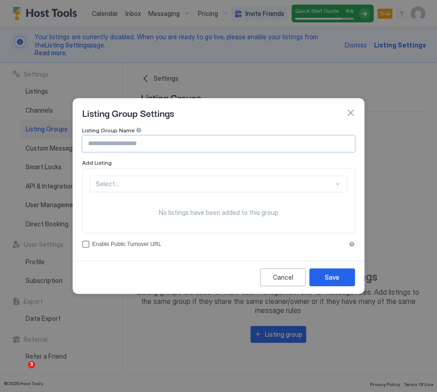
click at [201, 147] on input "Input Field" at bounding box center [219, 144] width 272 height 16
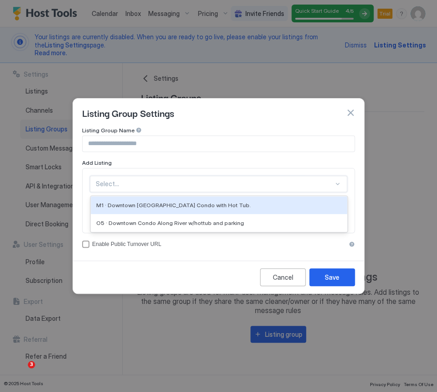
click at [223, 184] on div at bounding box center [215, 184] width 238 height 8
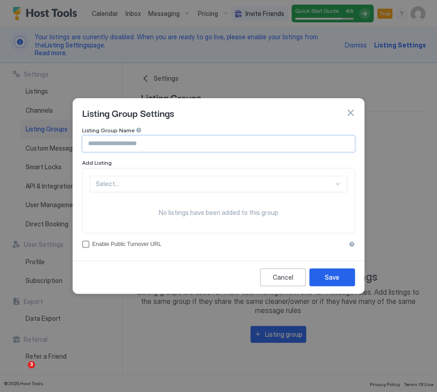
click at [172, 142] on input "Input Field" at bounding box center [219, 144] width 272 height 16
type input "*****"
type input "**********"
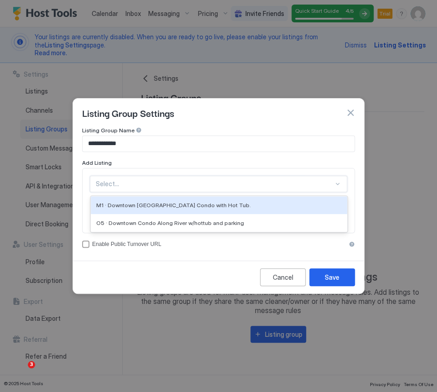
click at [142, 184] on div at bounding box center [215, 184] width 238 height 8
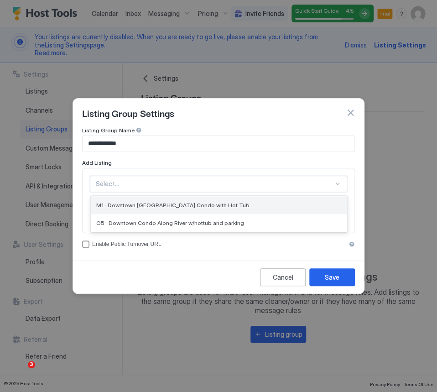
click at [151, 200] on div "M1 · Downtown [GEOGRAPHIC_DATA] Condo with Hot Tub." at bounding box center [219, 205] width 256 height 18
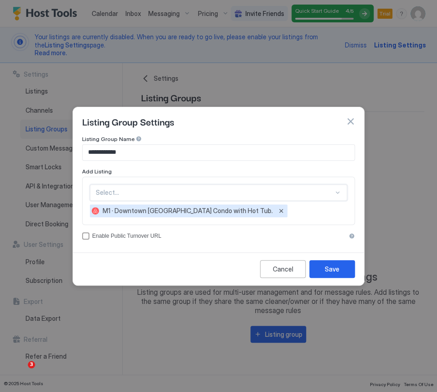
click at [172, 198] on div "Select..." at bounding box center [218, 192] width 257 height 16
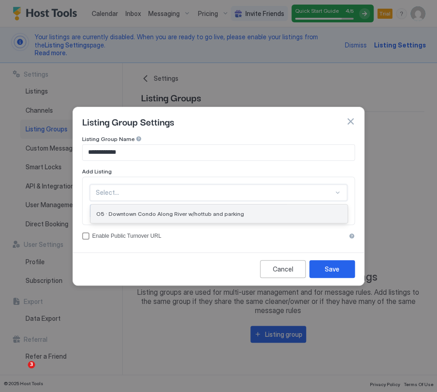
click at [171, 216] on span "O5 · Downtown Condo Along River w/hottub and parking" at bounding box center [170, 213] width 148 height 7
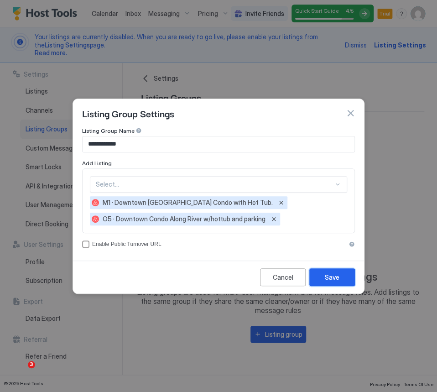
click at [336, 281] on div "Save" at bounding box center [332, 277] width 15 height 10
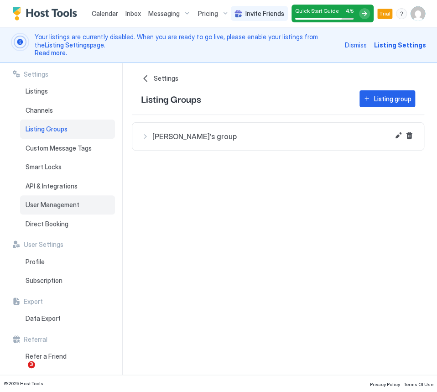
click at [62, 208] on span "User Management" at bounding box center [53, 205] width 54 height 8
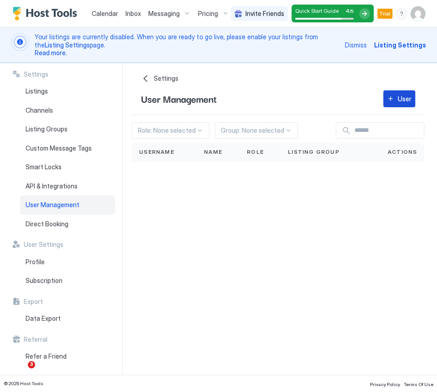
click at [401, 98] on div "User" at bounding box center [405, 99] width 14 height 10
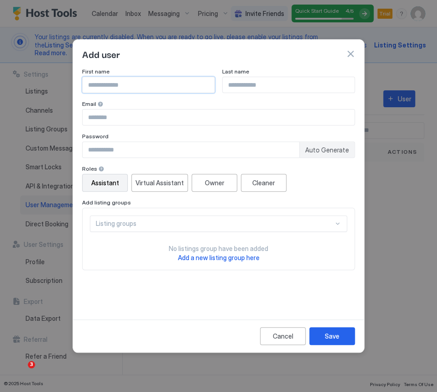
click at [146, 85] on input "Input Field" at bounding box center [149, 85] width 132 height 16
type input "****"
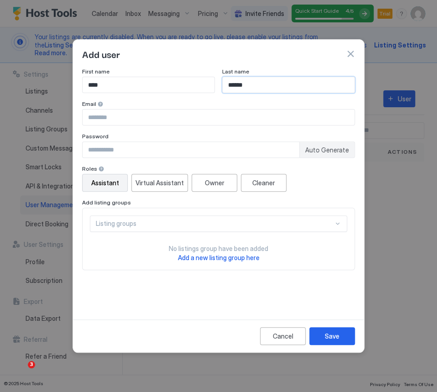
type input "******"
click at [108, 120] on input "Input Field" at bounding box center [219, 117] width 272 height 16
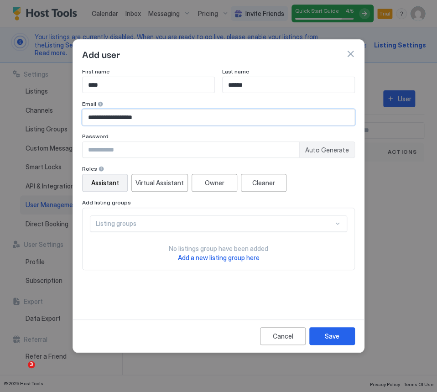
type input "**********"
click at [10, 151] on div at bounding box center [218, 196] width 437 height 392
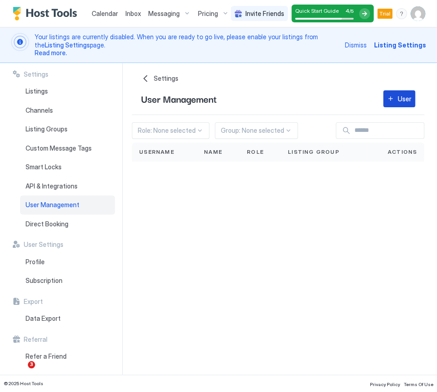
click at [400, 100] on div "User" at bounding box center [405, 99] width 14 height 10
click at [401, 99] on div "User" at bounding box center [405, 99] width 14 height 10
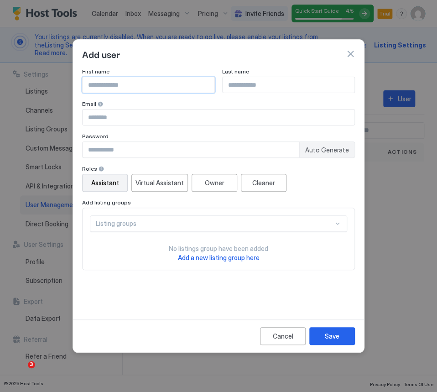
click at [112, 87] on input "Input Field" at bounding box center [149, 85] width 132 height 16
type input "****"
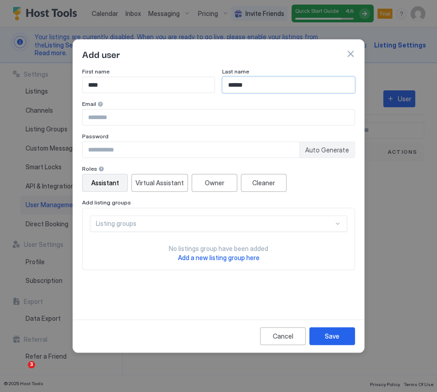
type input "******"
click at [123, 120] on input "Input Field" at bounding box center [219, 117] width 272 height 16
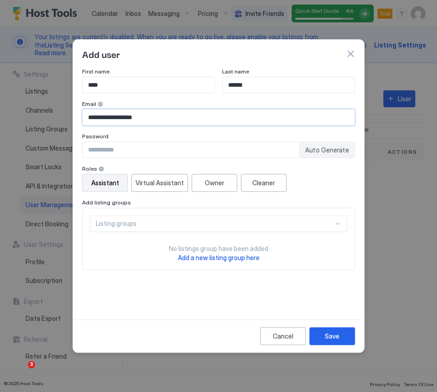
type input "**********"
click at [161, 252] on div "No listings group have been added Add a new listing group here" at bounding box center [218, 249] width 257 height 25
click at [156, 157] on input "Input Field" at bounding box center [191, 150] width 217 height 16
click at [116, 152] on input "Input Field" at bounding box center [191, 150] width 217 height 16
click at [100, 168] on div at bounding box center [101, 169] width 6 height 6
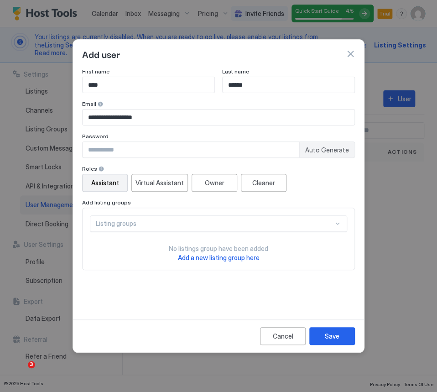
click at [340, 150] on span "Auto Generate" at bounding box center [327, 150] width 44 height 8
drag, startPoint x: 137, startPoint y: 149, endPoint x: 84, endPoint y: 156, distance: 53.3
click at [84, 156] on input "********" at bounding box center [191, 150] width 217 height 16
click at [196, 224] on div "Listing groups" at bounding box center [215, 223] width 238 height 8
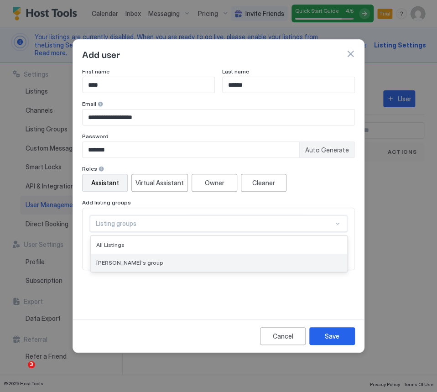
click at [146, 264] on div "[PERSON_NAME]'s group" at bounding box center [218, 262] width 245 height 7
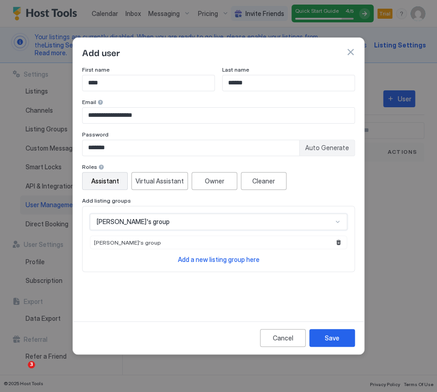
click at [88, 149] on input "*******" at bounding box center [191, 148] width 217 height 16
click at [90, 148] on input "*******" at bounding box center [191, 148] width 217 height 16
type input "********"
click at [170, 301] on div "**********" at bounding box center [218, 187] width 273 height 242
click at [225, 187] on button "Owner" at bounding box center [215, 181] width 46 height 18
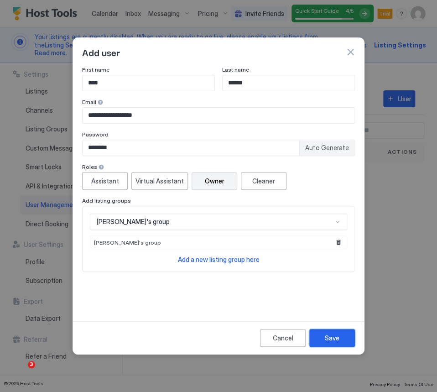
click at [341, 338] on button "Save" at bounding box center [332, 338] width 46 height 18
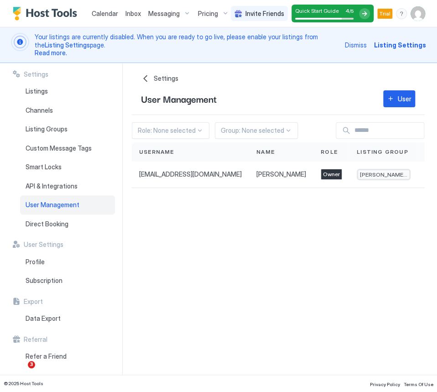
click at [325, 18] on div at bounding box center [324, 19] width 58 height 2
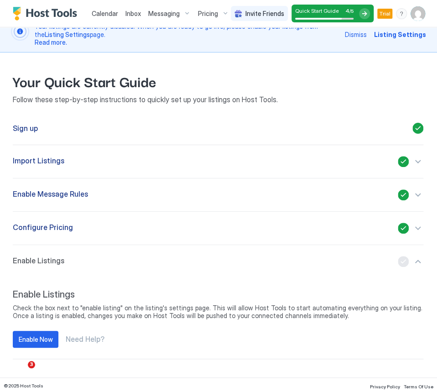
scroll to position [11, 0]
click at [133, 16] on span "Inbox" at bounding box center [133, 14] width 16 height 8
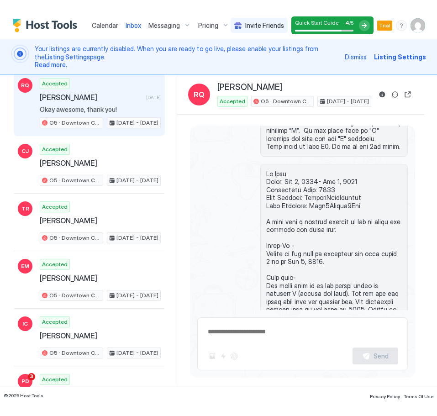
scroll to position [600, 0]
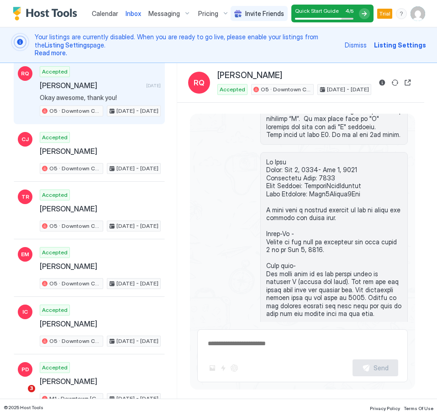
type textarea "*"
